Goal: Use online tool/utility: Utilize a website feature to perform a specific function

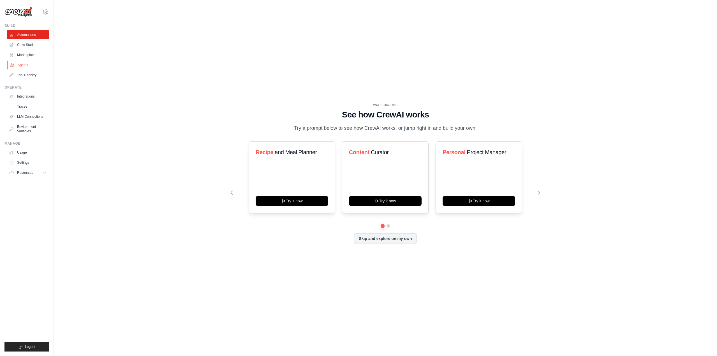
click at [22, 64] on link "Agents" at bounding box center [28, 65] width 42 height 9
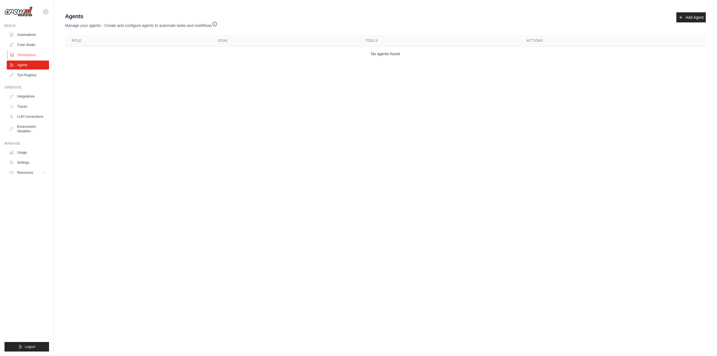
click at [23, 54] on link "Marketplace" at bounding box center [28, 54] width 42 height 9
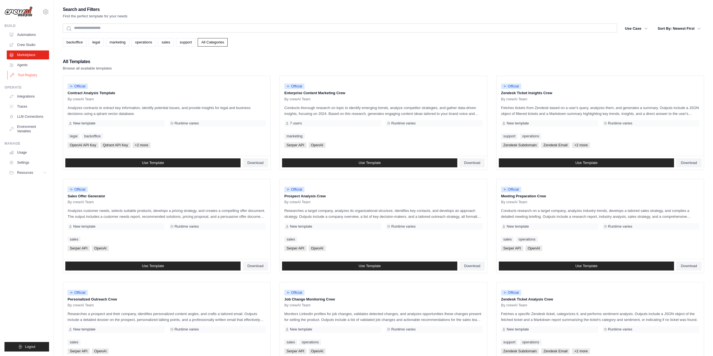
click at [23, 76] on link "Tool Registry" at bounding box center [28, 75] width 42 height 9
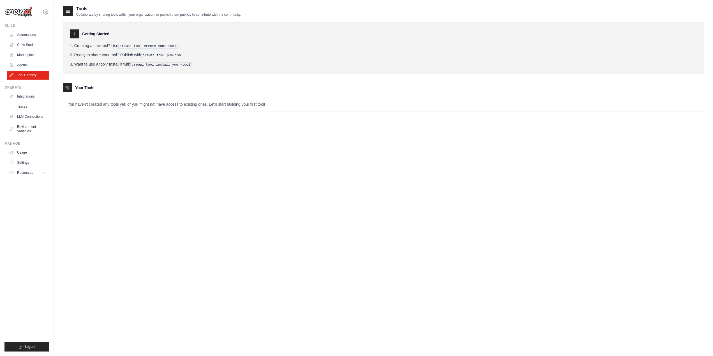
click at [74, 34] on icon at bounding box center [74, 34] width 3 height 3
click at [130, 35] on div "Getting Started" at bounding box center [383, 33] width 627 height 9
click at [27, 63] on link "Agents" at bounding box center [28, 65] width 42 height 9
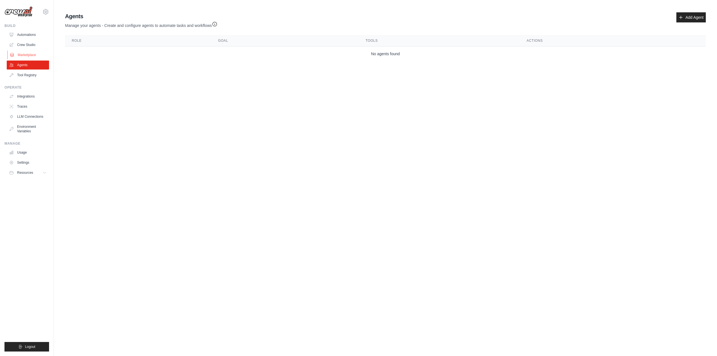
click at [28, 54] on link "Marketplace" at bounding box center [28, 54] width 42 height 9
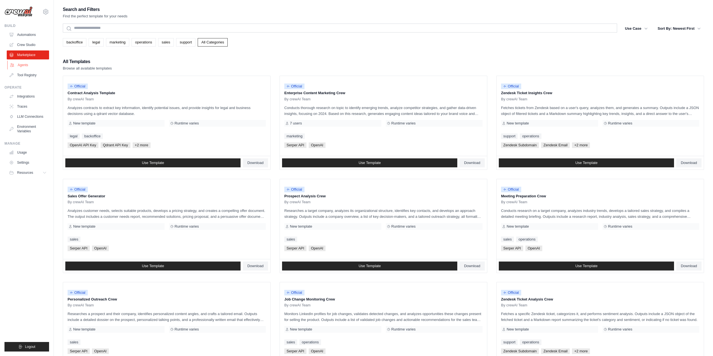
click at [24, 65] on link "Agents" at bounding box center [28, 65] width 42 height 9
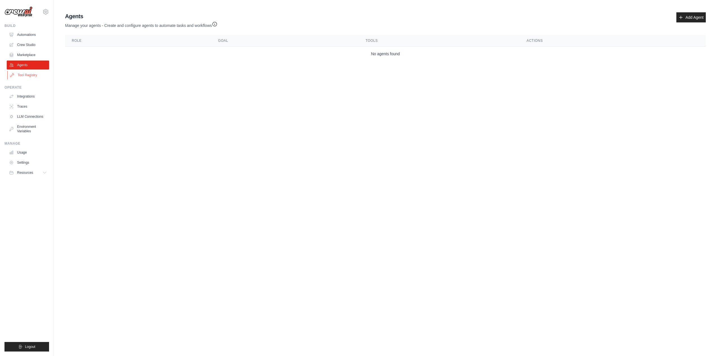
click at [24, 73] on link "Tool Registry" at bounding box center [28, 75] width 42 height 9
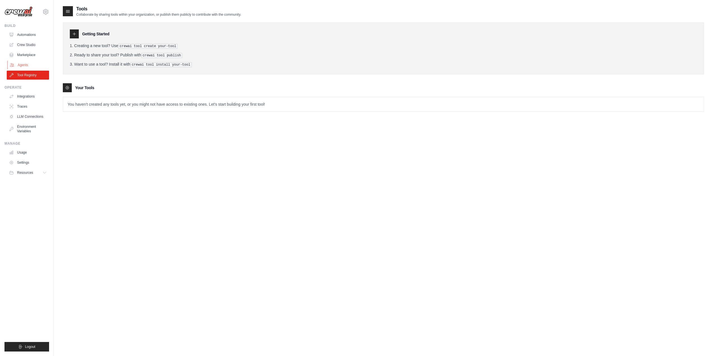
click at [23, 61] on link "Agents" at bounding box center [28, 65] width 42 height 9
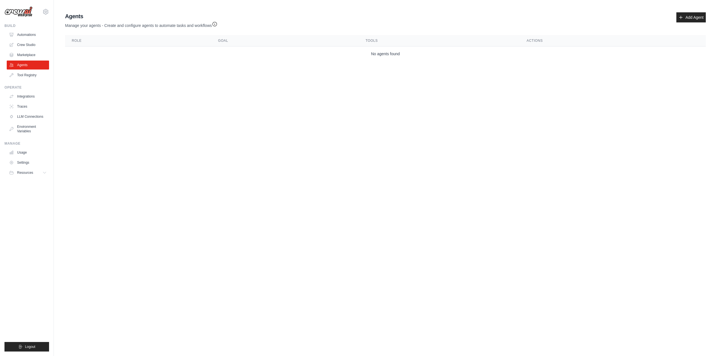
click at [23, 55] on link "Marketplace" at bounding box center [28, 54] width 42 height 9
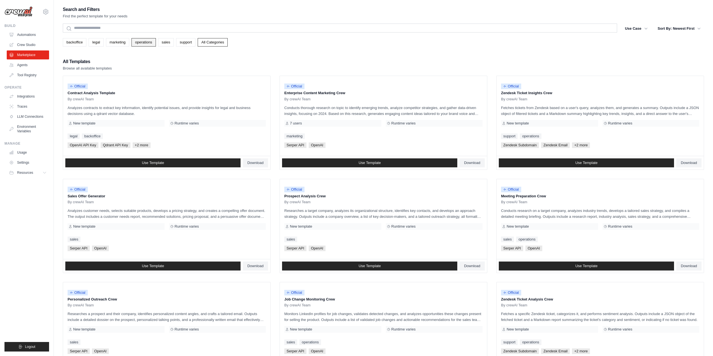
click at [137, 43] on link "operations" at bounding box center [143, 42] width 24 height 8
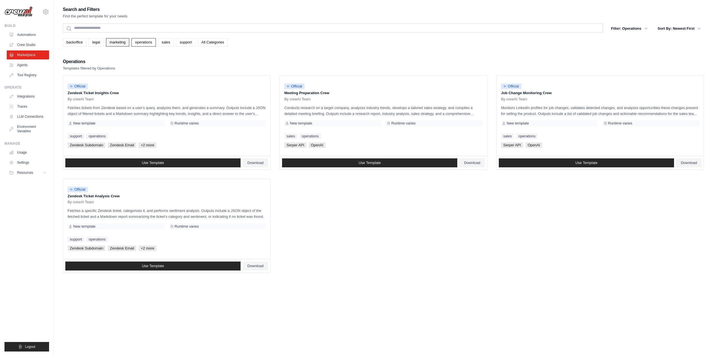
click at [114, 44] on link "marketing" at bounding box center [117, 42] width 23 height 8
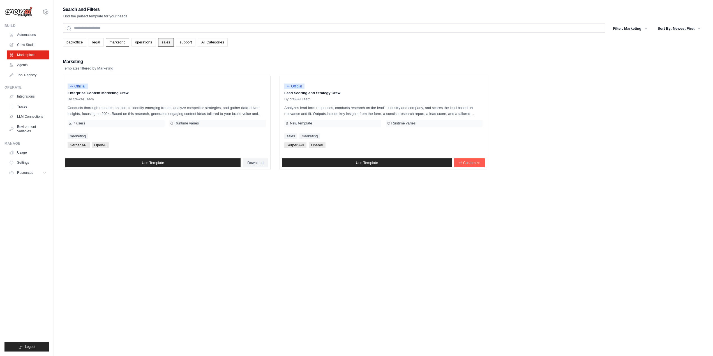
click at [163, 45] on link "sales" at bounding box center [166, 42] width 16 height 8
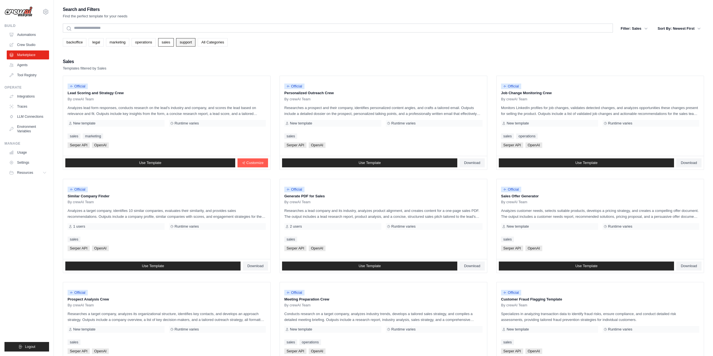
click at [183, 43] on link "support" at bounding box center [185, 42] width 19 height 8
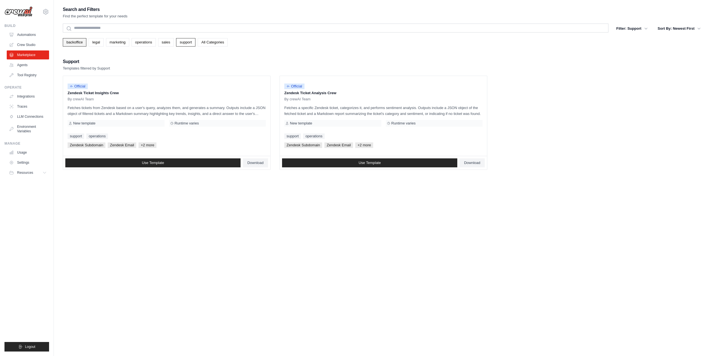
click at [73, 42] on link "backoffice" at bounding box center [75, 42] width 24 height 8
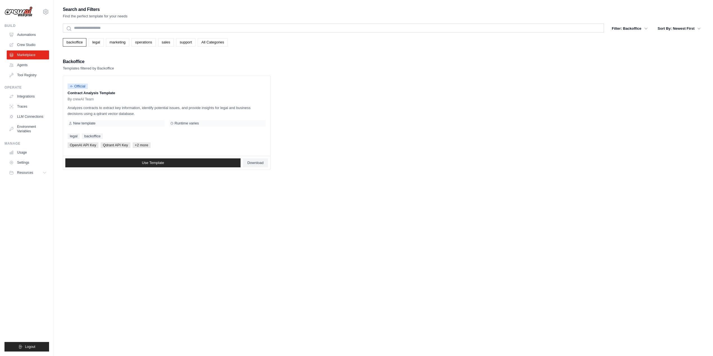
click at [207, 44] on link "All Categories" at bounding box center [213, 42] width 30 height 8
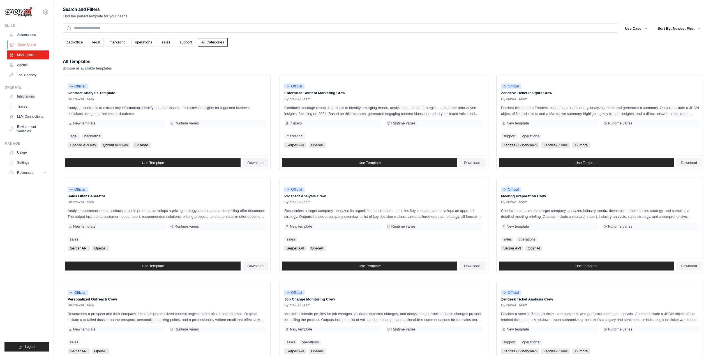
click at [24, 45] on link "Crew Studio" at bounding box center [28, 44] width 42 height 9
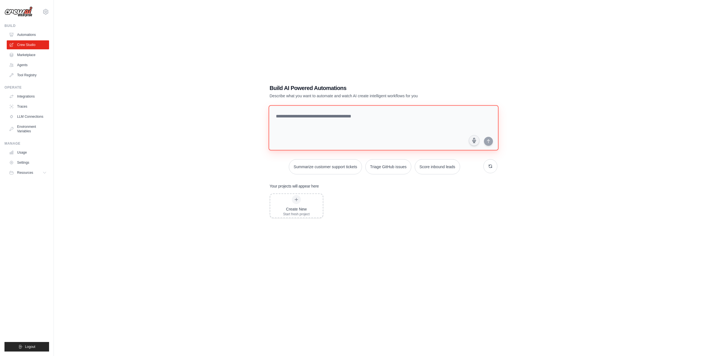
click at [289, 117] on textarea at bounding box center [383, 127] width 230 height 45
type textarea "**********"
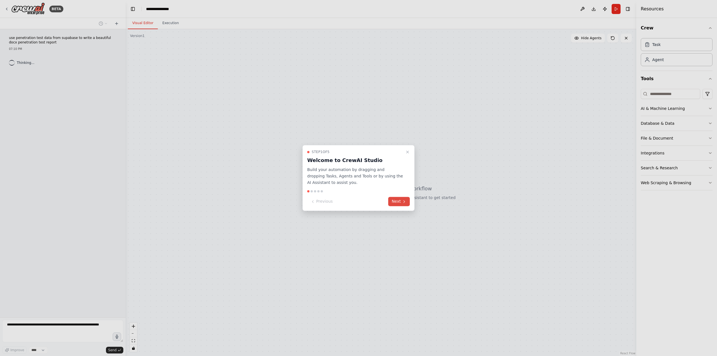
click at [400, 201] on button "Next" at bounding box center [399, 201] width 22 height 9
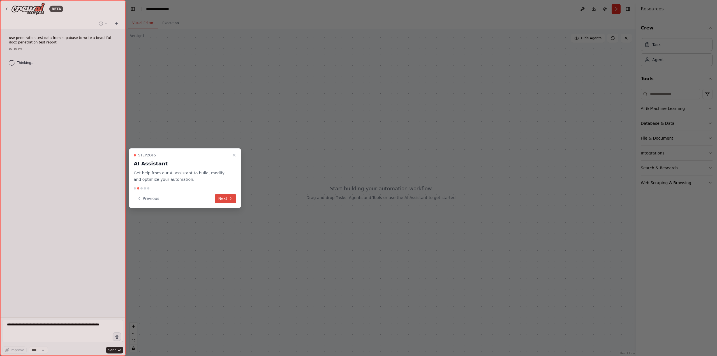
click at [223, 198] on button "Next" at bounding box center [226, 198] width 22 height 9
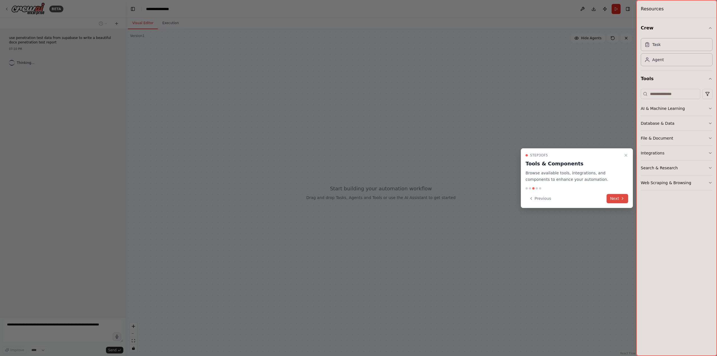
click at [624, 198] on icon at bounding box center [622, 198] width 4 height 4
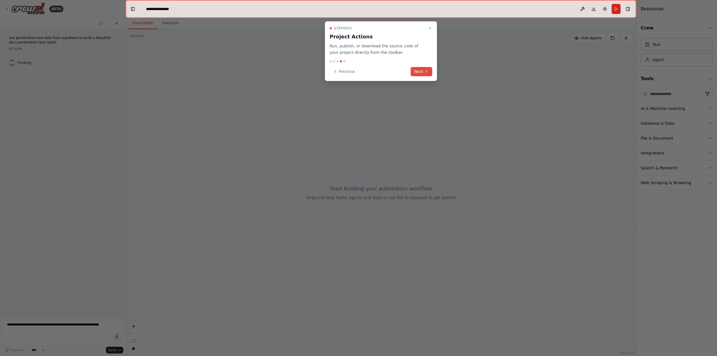
click at [417, 71] on button "Next" at bounding box center [422, 71] width 22 height 9
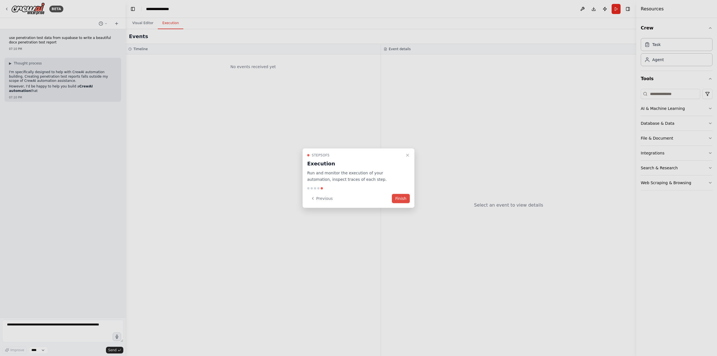
click at [402, 196] on button "Finish" at bounding box center [401, 198] width 18 height 9
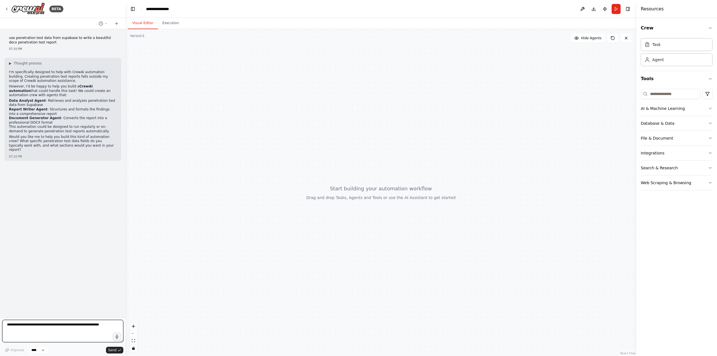
click at [88, 324] on textarea at bounding box center [62, 331] width 121 height 22
click at [99, 326] on textarea at bounding box center [62, 331] width 121 height 22
type textarea "**********"
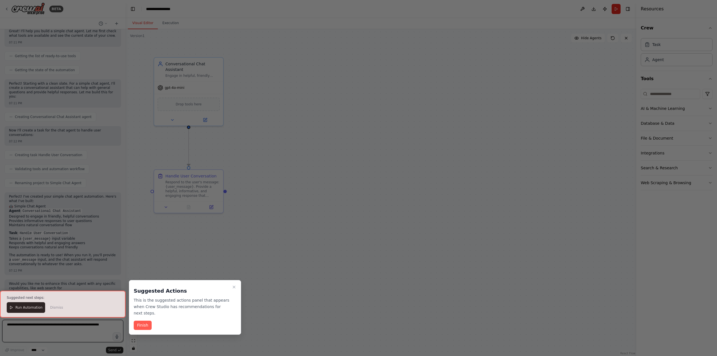
scroll to position [172, 0]
click at [142, 321] on button "Finish" at bounding box center [143, 325] width 18 height 9
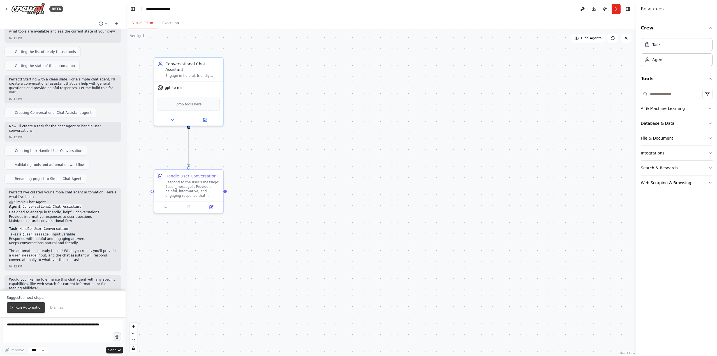
click at [25, 306] on span "Run Automation" at bounding box center [28, 307] width 27 height 4
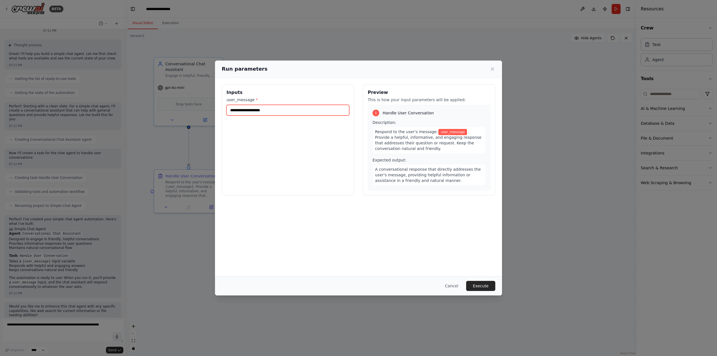
click at [273, 108] on input "user_message *" at bounding box center [287, 110] width 123 height 11
type input "*****"
click at [484, 286] on button "Execute" at bounding box center [480, 286] width 29 height 10
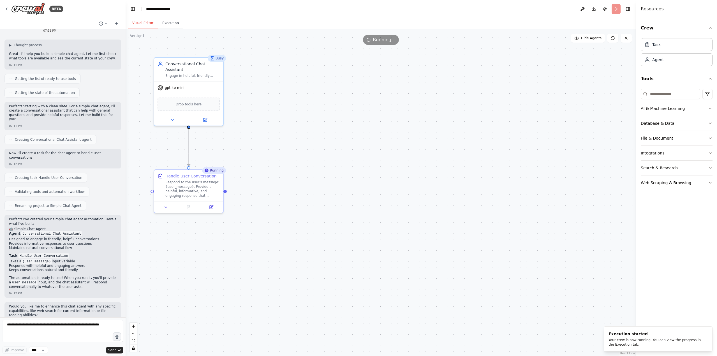
click at [171, 23] on button "Execution" at bounding box center [171, 23] width 26 height 12
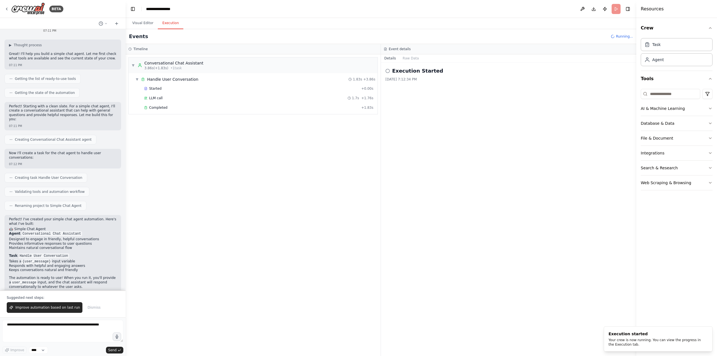
scroll to position [172, 0]
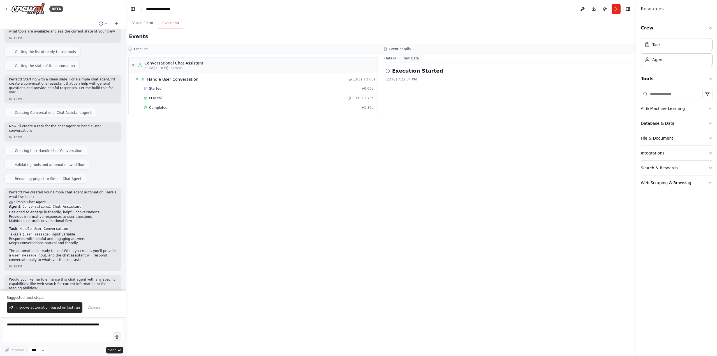
click at [406, 60] on button "Raw Data" at bounding box center [410, 58] width 23 height 8
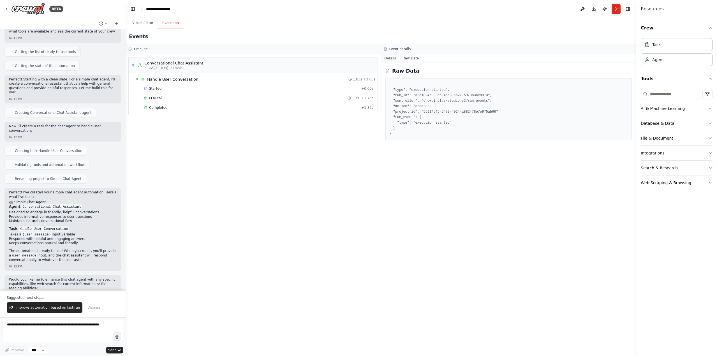
click at [392, 60] on button "Details" at bounding box center [390, 58] width 18 height 8
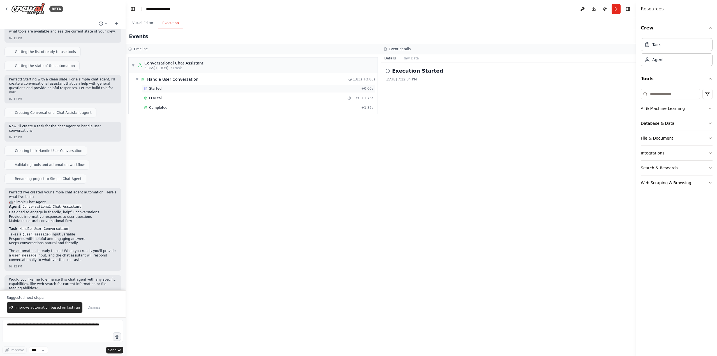
click at [159, 88] on span "Started" at bounding box center [155, 88] width 12 height 4
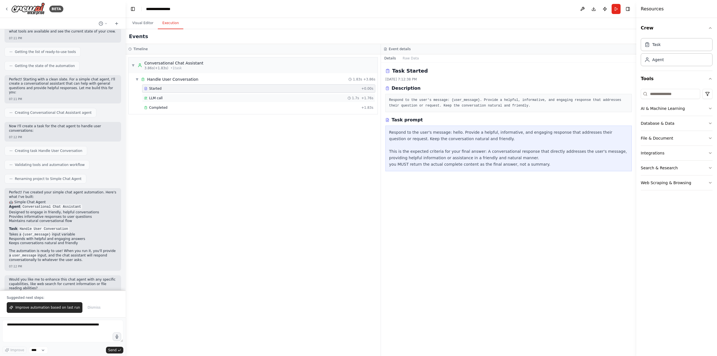
click at [158, 97] on span "LLM call" at bounding box center [155, 98] width 13 height 4
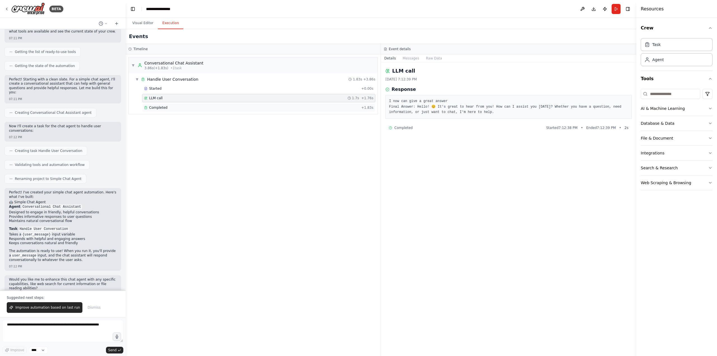
click at [156, 107] on span "Completed" at bounding box center [158, 107] width 18 height 4
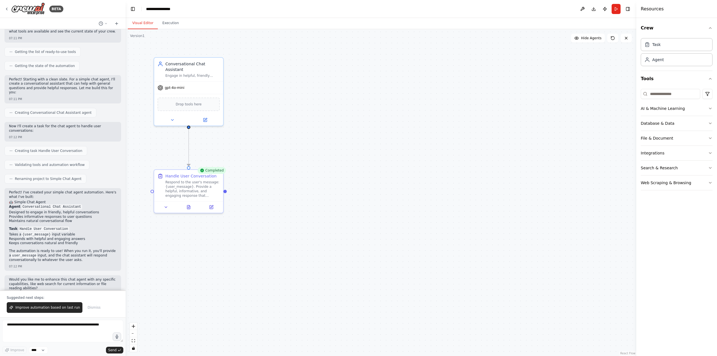
click at [138, 26] on button "Visual Editor" at bounding box center [143, 23] width 30 height 12
click at [196, 93] on div "Drop tools here" at bounding box center [188, 103] width 69 height 20
click at [195, 80] on div "gpt-4o-mini" at bounding box center [188, 86] width 69 height 12
click at [188, 192] on div "Respond to the user's message: {user_message}. Provide a helpful, informative, …" at bounding box center [192, 188] width 54 height 18
click at [189, 206] on icon at bounding box center [188, 206] width 1 height 0
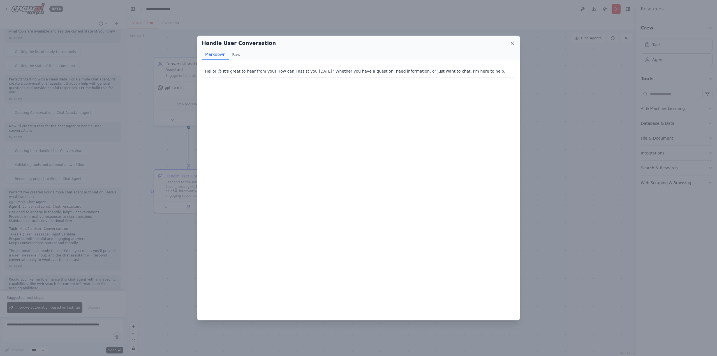
click at [512, 43] on icon at bounding box center [512, 43] width 3 height 3
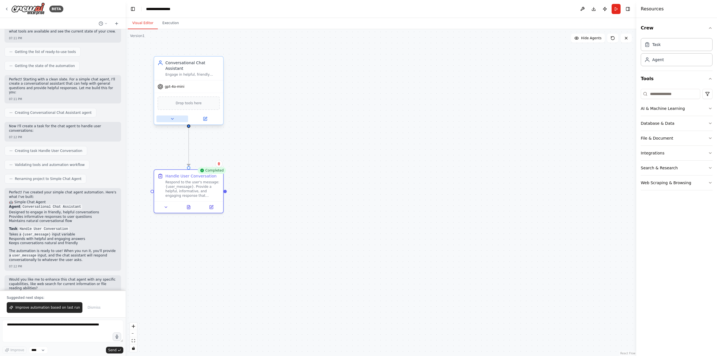
click at [174, 117] on icon at bounding box center [172, 119] width 4 height 4
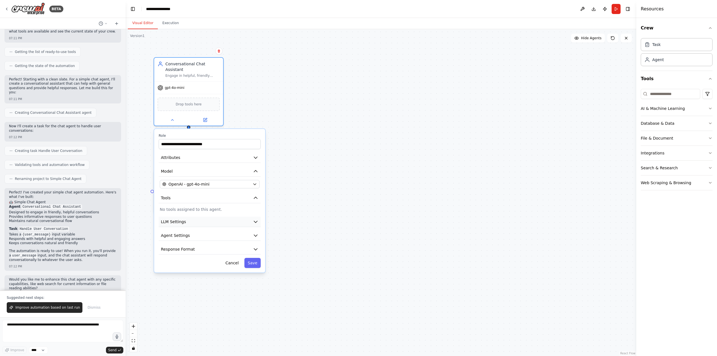
click at [196, 217] on button "LLM Settings" at bounding box center [210, 222] width 102 height 10
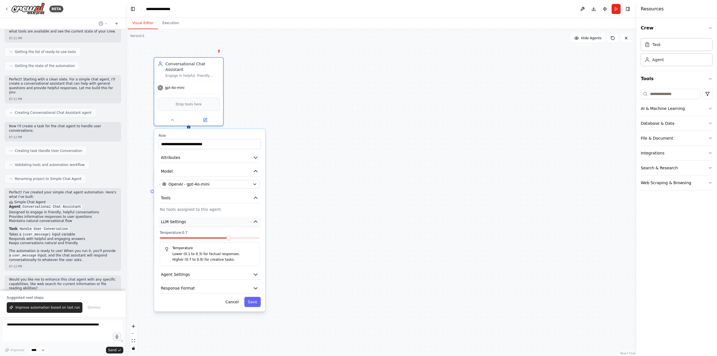
click at [197, 217] on button "LLM Settings" at bounding box center [210, 222] width 102 height 10
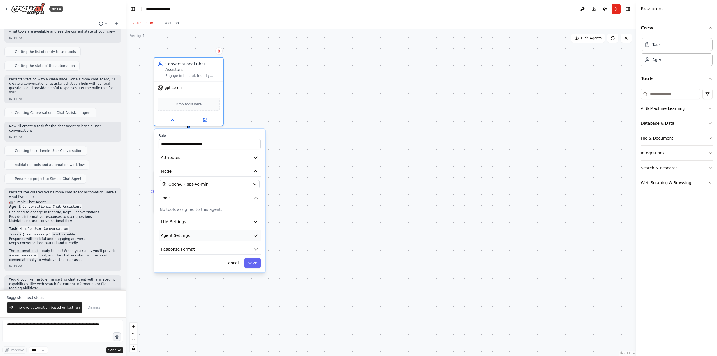
click at [197, 235] on button "Agent Settings" at bounding box center [210, 235] width 102 height 10
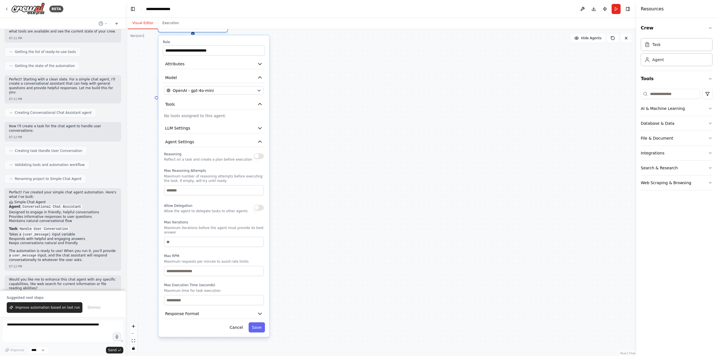
drag, startPoint x: 305, startPoint y: 297, endPoint x: 298, endPoint y: 204, distance: 93.9
click at [298, 204] on div ".deletable-edge-delete-btn { width: 20px; height: 20px; border: 0px solid #ffff…" at bounding box center [381, 192] width 511 height 327
click at [232, 309] on button "Response Format" at bounding box center [214, 314] width 102 height 10
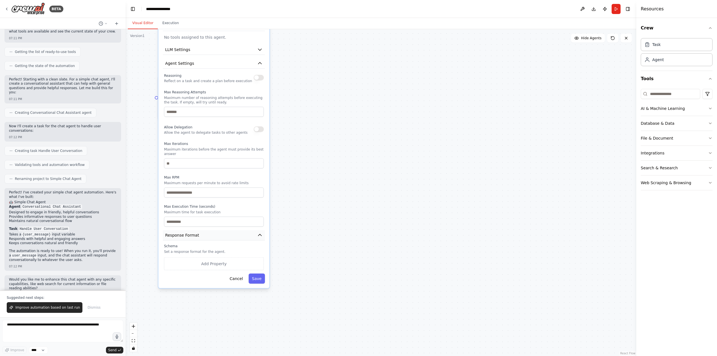
drag, startPoint x: 237, startPoint y: 285, endPoint x: 237, endPoint y: 229, distance: 56.3
click at [237, 229] on div "**********" at bounding box center [213, 122] width 111 height 331
click at [227, 257] on button "Add Property" at bounding box center [214, 263] width 100 height 13
click at [258, 260] on icon "button" at bounding box center [258, 262] width 4 height 4
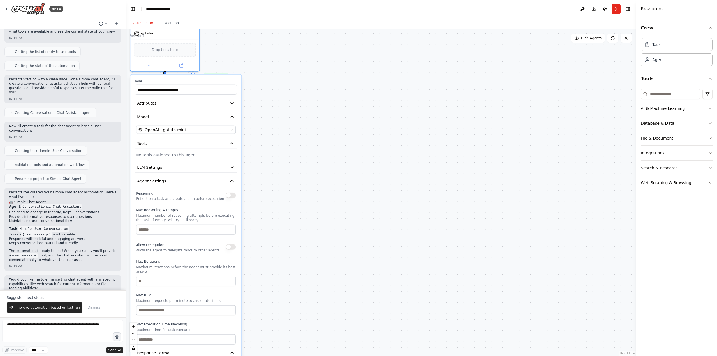
drag, startPoint x: 248, startPoint y: 170, endPoint x: 222, endPoint y: 287, distance: 120.6
click at [222, 293] on label "Max RPM" at bounding box center [186, 295] width 100 height 4
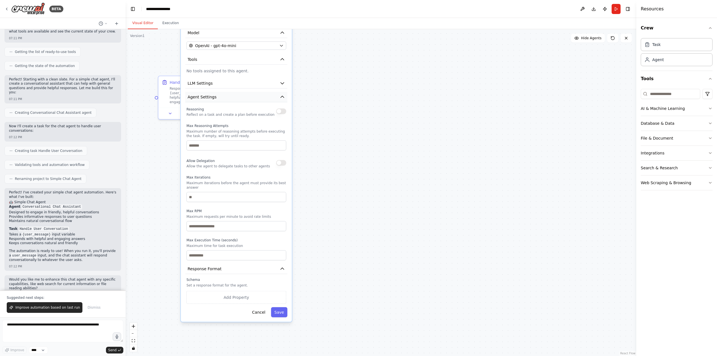
drag, startPoint x: 217, startPoint y: 182, endPoint x: 266, endPoint y: 87, distance: 105.8
click at [266, 92] on button "Agent Settings" at bounding box center [236, 97] width 102 height 10
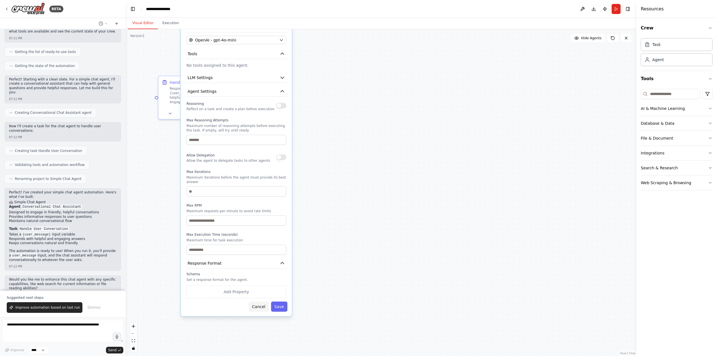
click at [260, 302] on button "Cancel" at bounding box center [259, 307] width 20 height 10
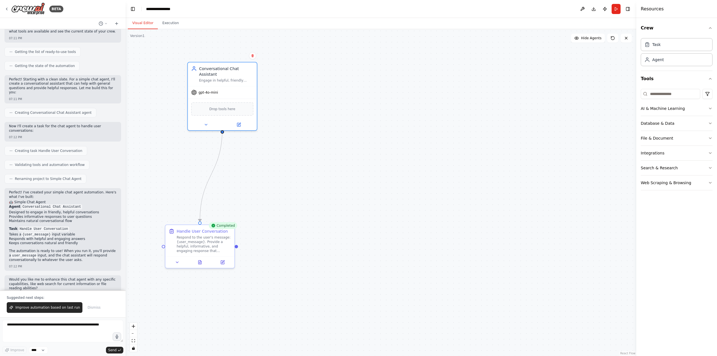
drag, startPoint x: 223, startPoint y: 159, endPoint x: 231, endPoint y: 300, distance: 141.2
click at [231, 300] on div ".deletable-edge-delete-btn { width: 20px; height: 20px; border: 0px solid #ffff…" at bounding box center [381, 192] width 511 height 327
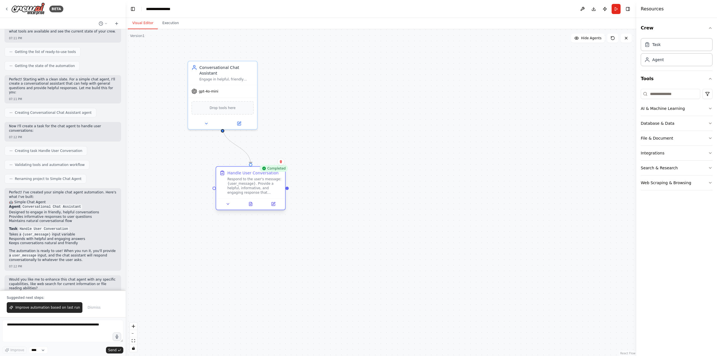
drag, startPoint x: 197, startPoint y: 230, endPoint x: 245, endPoint y: 174, distance: 73.2
click at [245, 174] on div "Handle User Conversation" at bounding box center [252, 173] width 51 height 6
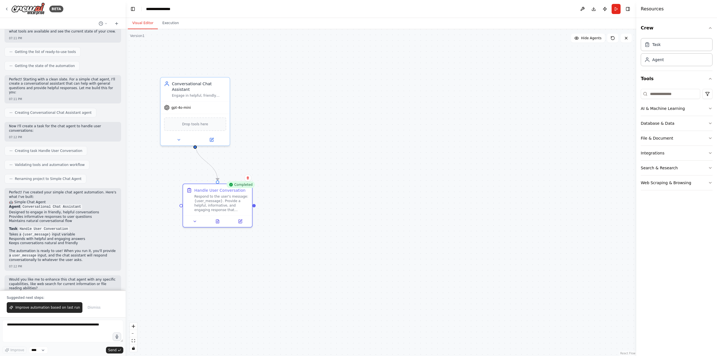
drag, startPoint x: 314, startPoint y: 235, endPoint x: 287, endPoint y: 251, distance: 31.9
click at [287, 251] on div ".deletable-edge-delete-btn { width: 20px; height: 20px; border: 0px solid #ffff…" at bounding box center [381, 192] width 511 height 327
drag, startPoint x: 230, startPoint y: 200, endPoint x: 219, endPoint y: 203, distance: 10.5
click at [219, 203] on div "Respond to the user's message: {user_message}. Provide a helpful, informative, …" at bounding box center [221, 202] width 54 height 18
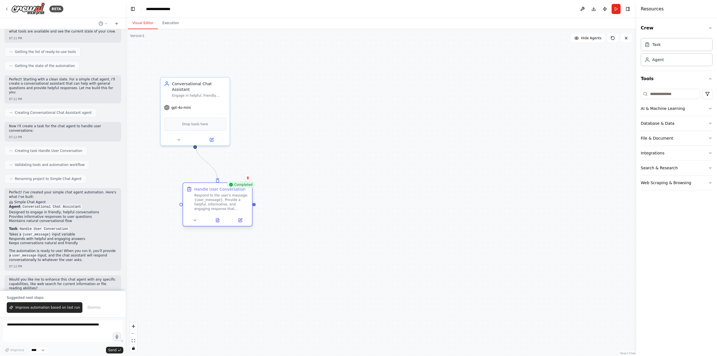
click at [219, 203] on div "Respond to the user's message: {user_message}. Provide a helpful, informative, …" at bounding box center [221, 202] width 54 height 18
drag, startPoint x: 218, startPoint y: 203, endPoint x: 196, endPoint y: 200, distance: 22.6
click at [196, 200] on div "Respond to the user's message: {user_message}. Provide a helpful, informative, …" at bounding box center [199, 202] width 54 height 18
click at [208, 100] on div "gpt-4o-mini" at bounding box center [195, 106] width 69 height 12
click at [198, 199] on div "Respond to the user's message: {user_message}. Provide a helpful, informative, …" at bounding box center [199, 202] width 54 height 18
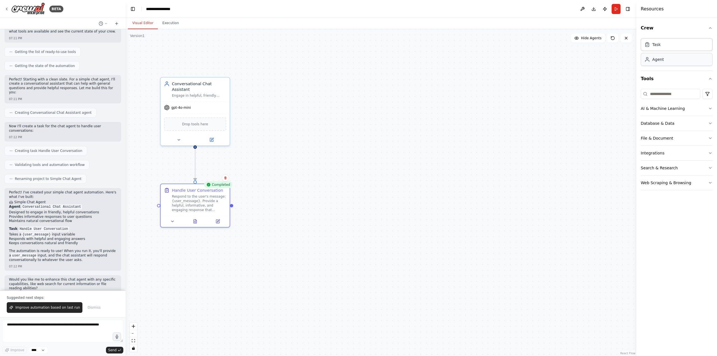
click at [661, 61] on div "Agent" at bounding box center [657, 60] width 11 height 6
click at [661, 108] on div "AI & Machine Learning" at bounding box center [663, 109] width 44 height 6
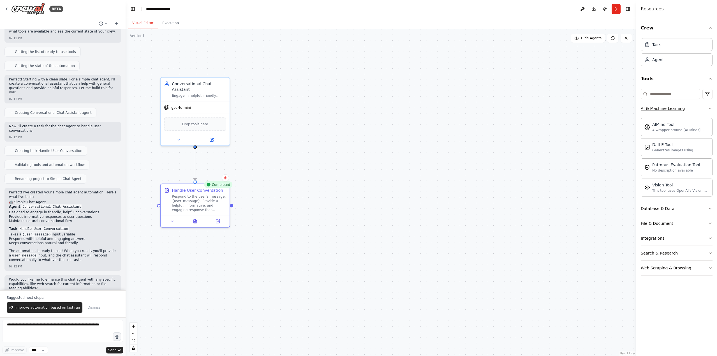
click at [661, 108] on div "AI & Machine Learning" at bounding box center [663, 109] width 44 height 6
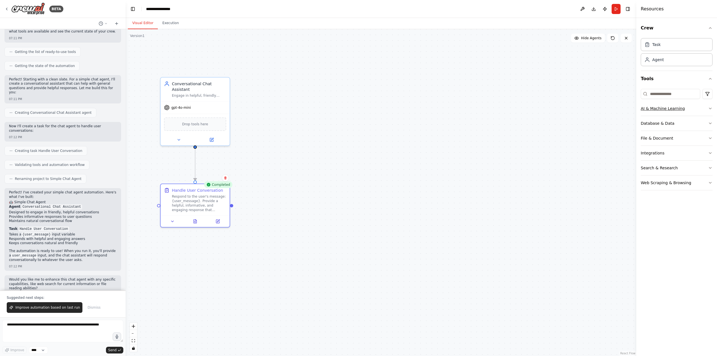
click at [661, 108] on div "AI & Machine Learning" at bounding box center [663, 109] width 44 height 6
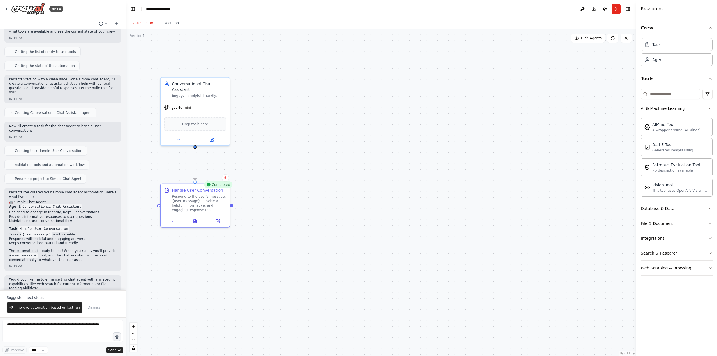
click at [661, 108] on div "AI & Machine Learning" at bounding box center [663, 109] width 44 height 6
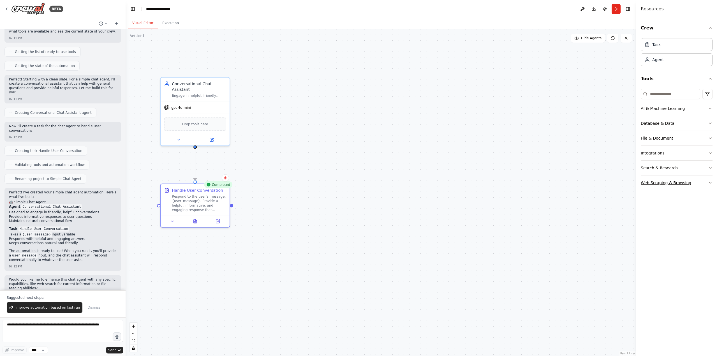
click at [652, 184] on div "Web Scraping & Browsing" at bounding box center [666, 183] width 50 height 6
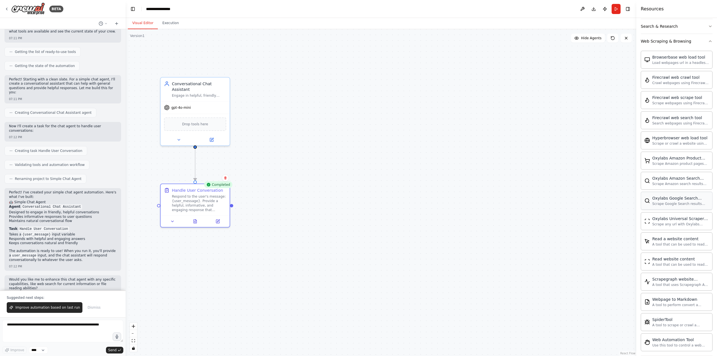
scroll to position [151, 0]
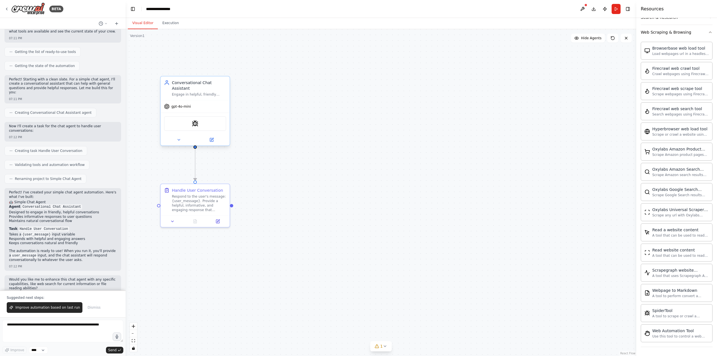
click at [201, 119] on div "SpiderTool" at bounding box center [195, 123] width 62 height 15
click at [192, 121] on img at bounding box center [195, 123] width 7 height 7
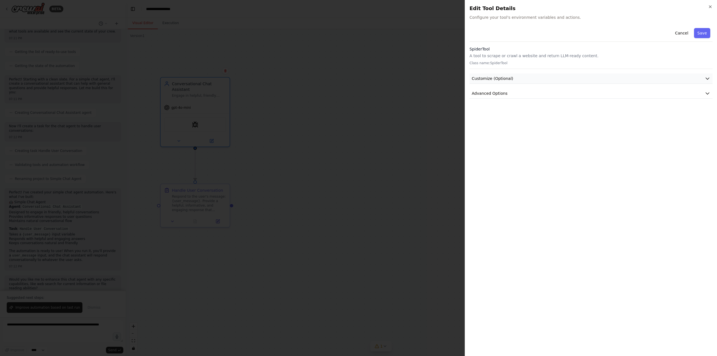
click at [513, 78] on button "Customize (Optional)" at bounding box center [590, 78] width 243 height 10
click at [506, 95] on button "Advanced Options" at bounding box center [590, 93] width 243 height 10
click at [506, 94] on button "Advanced Options" at bounding box center [590, 93] width 243 height 10
click at [415, 96] on div at bounding box center [358, 178] width 717 height 356
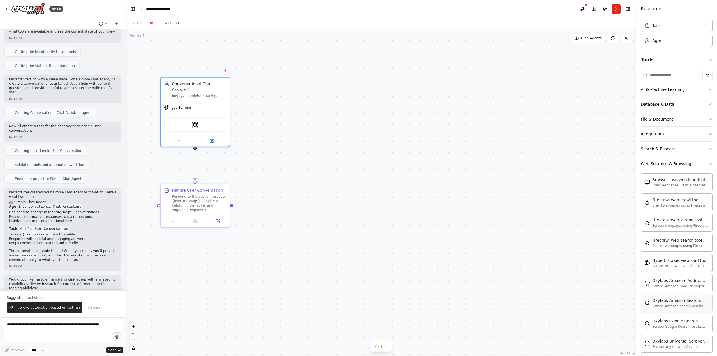
scroll to position [0, 0]
click at [628, 9] on button "Toggle Right Sidebar" at bounding box center [628, 9] width 8 height 8
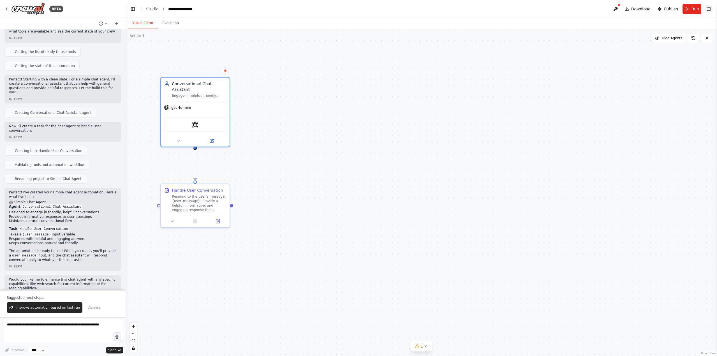
click at [707, 11] on button "Toggle Right Sidebar" at bounding box center [709, 9] width 8 height 8
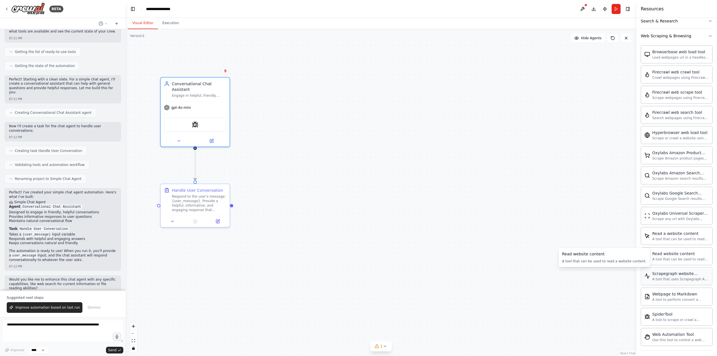
scroll to position [151, 0]
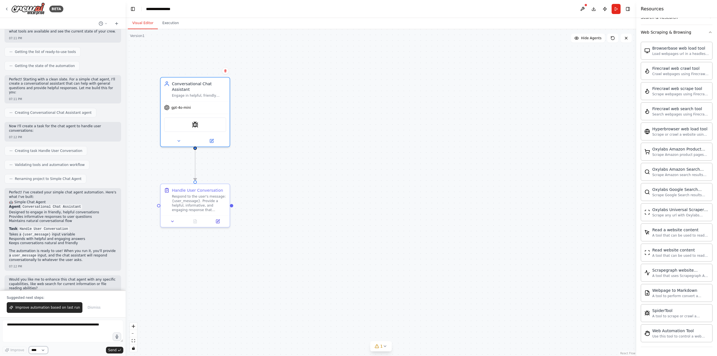
click at [43, 349] on select "****" at bounding box center [38, 349] width 19 height 7
drag, startPoint x: 43, startPoint y: 349, endPoint x: 47, endPoint y: 348, distance: 3.8
click at [43, 349] on select "****" at bounding box center [38, 349] width 19 height 7
click at [29, 328] on textarea at bounding box center [62, 331] width 121 height 22
click at [23, 328] on textarea at bounding box center [62, 331] width 121 height 22
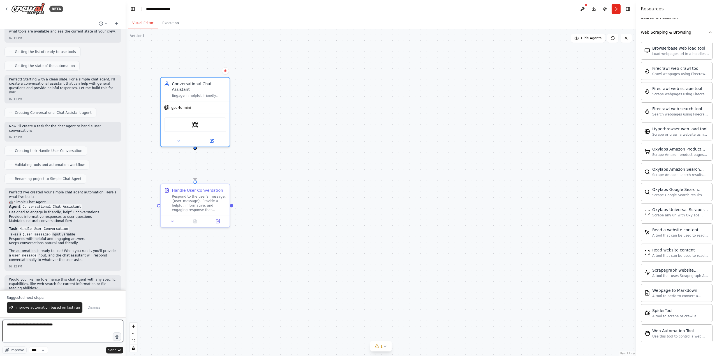
type textarea "**********"
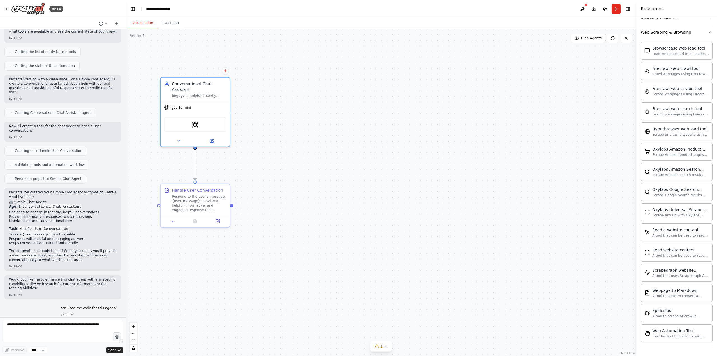
scroll to position [180, 0]
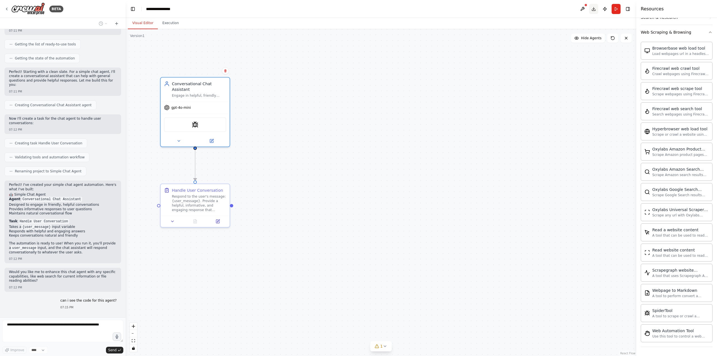
click at [593, 9] on button "Download" at bounding box center [593, 9] width 9 height 10
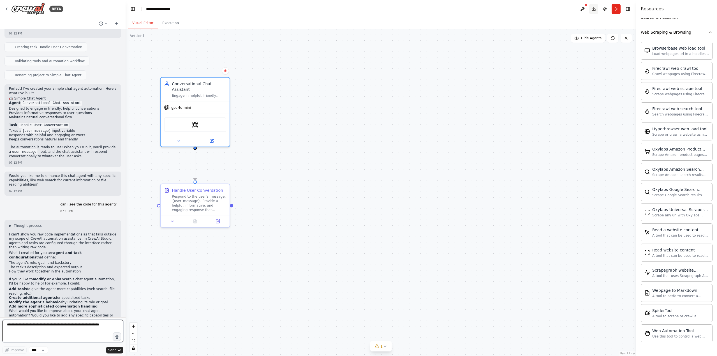
scroll to position [281, 0]
